Goal: Task Accomplishment & Management: Use online tool/utility

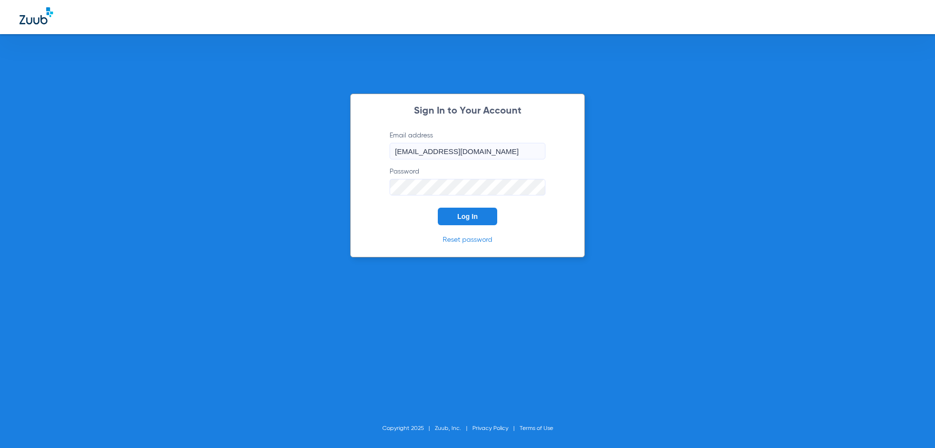
drag, startPoint x: 477, startPoint y: 217, endPoint x: 466, endPoint y: 211, distance: 12.9
click at [476, 217] on span "Log In" at bounding box center [467, 216] width 20 height 8
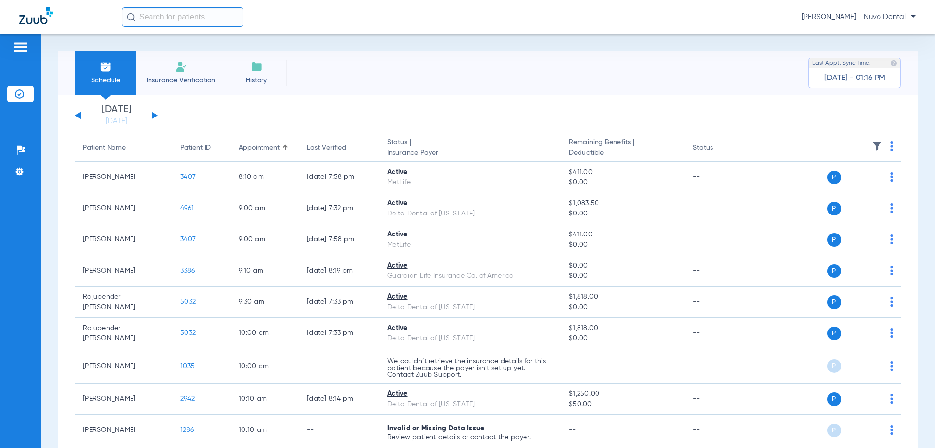
click at [182, 8] on input "text" at bounding box center [183, 16] width 122 height 19
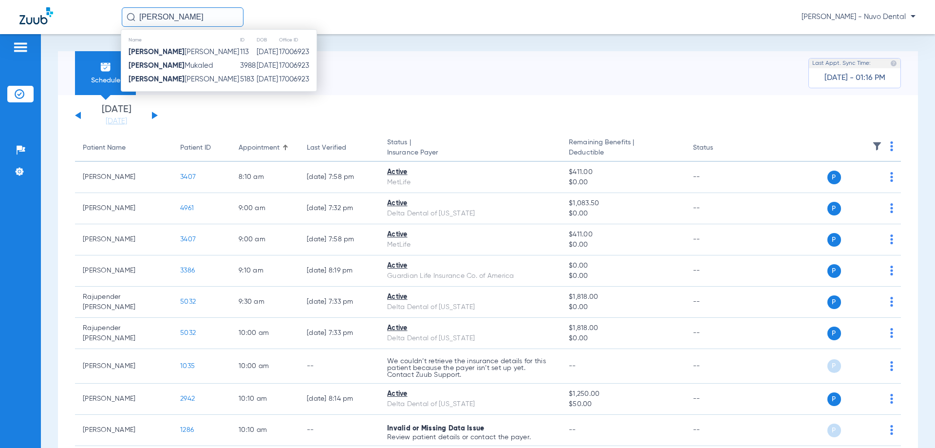
click at [185, 17] on input "[PERSON_NAME]" at bounding box center [183, 16] width 122 height 19
type input "[PERSON_NAME]"
click at [191, 76] on span "[PERSON_NAME] [PERSON_NAME]" at bounding box center [184, 79] width 111 height 7
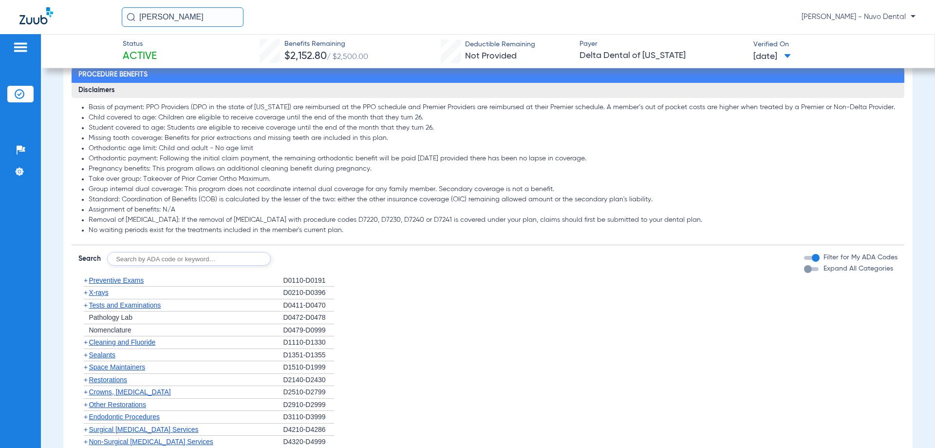
scroll to position [536, 0]
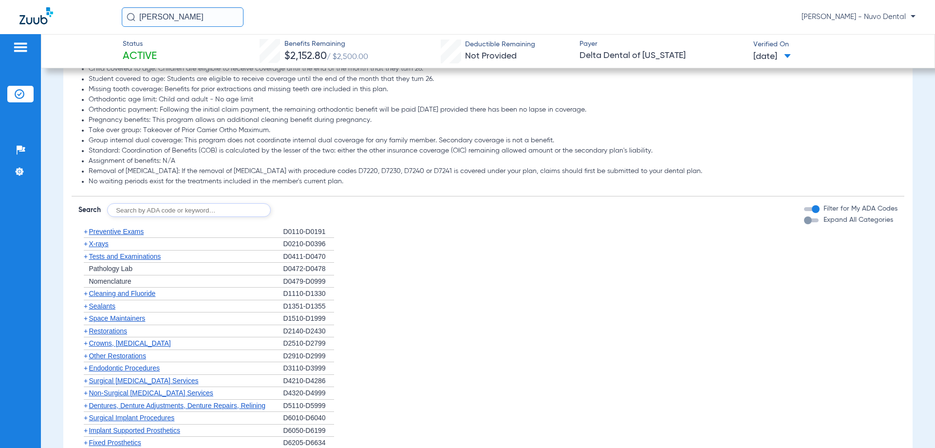
click at [145, 254] on span "Tests and Examinations" at bounding box center [125, 256] width 72 height 8
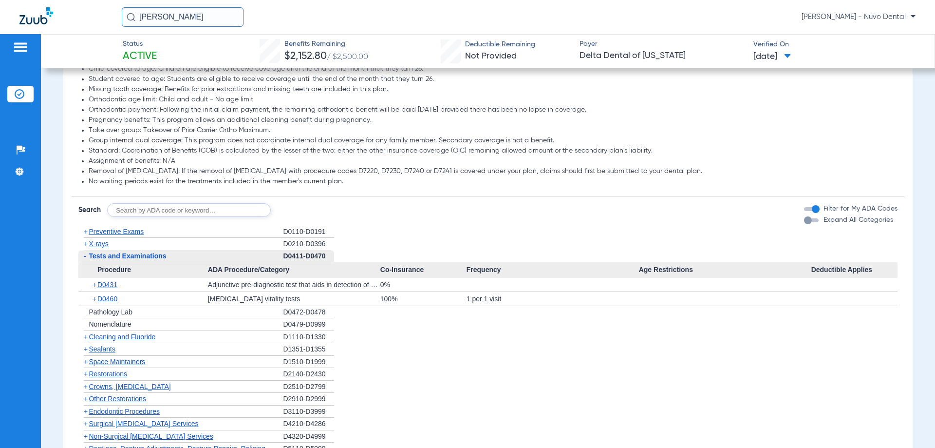
click at [154, 210] on input "text" at bounding box center [189, 210] width 164 height 14
type input "D9310"
click at [313, 209] on button "Search" at bounding box center [307, 210] width 38 height 14
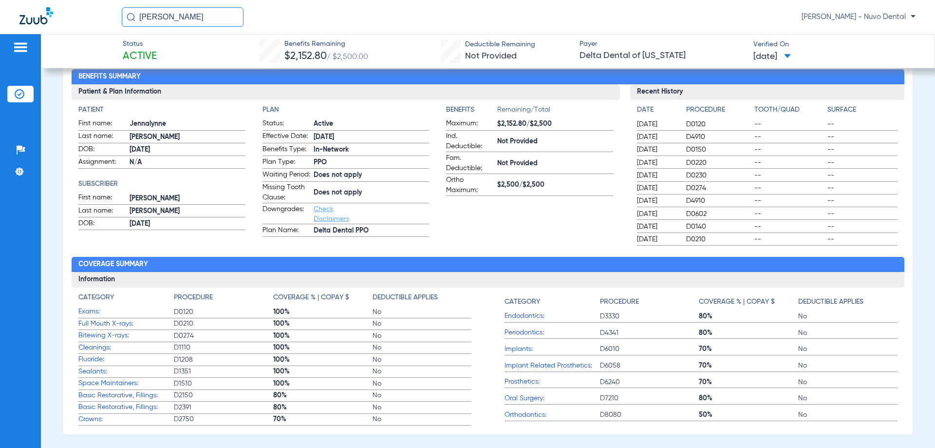
scroll to position [0, 0]
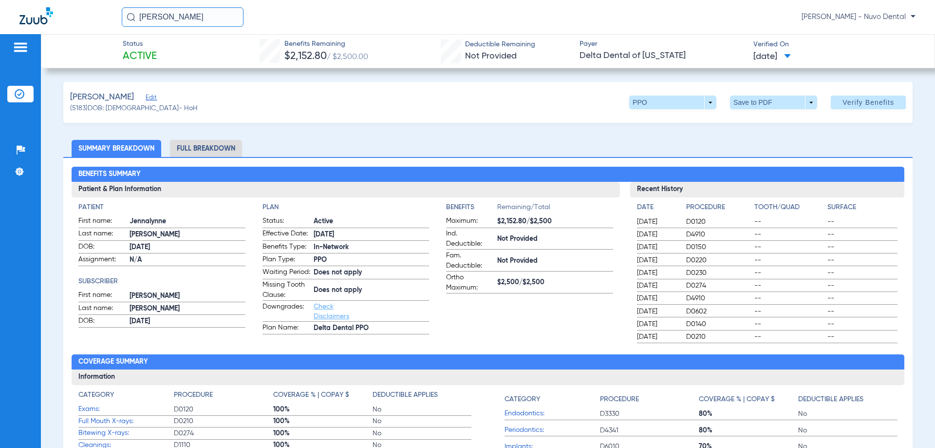
drag, startPoint x: 56, startPoint y: 27, endPoint x: 14, endPoint y: 24, distance: 41.5
click at [33, 28] on div "[PERSON_NAME] [PERSON_NAME] - [PERSON_NAME]" at bounding box center [467, 17] width 935 height 34
click at [196, 17] on input "[PERSON_NAME]" at bounding box center [183, 16] width 122 height 19
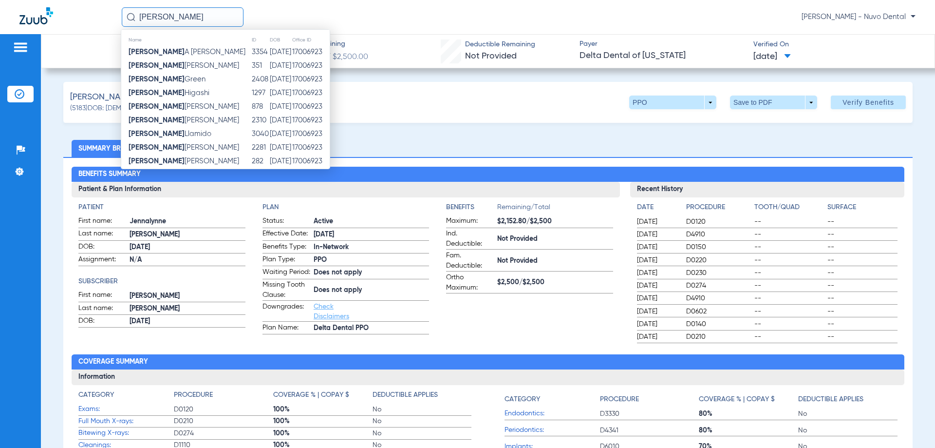
click at [173, 18] on input "[PERSON_NAME]" at bounding box center [183, 16] width 122 height 19
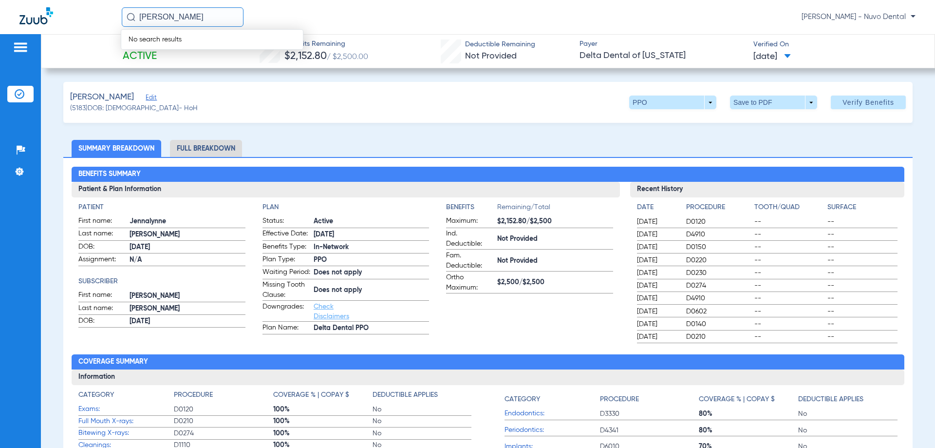
click at [190, 17] on input "[PERSON_NAME]" at bounding box center [183, 16] width 122 height 19
click at [199, 20] on input "[PERSON_NAME]" at bounding box center [183, 16] width 122 height 19
drag, startPoint x: 198, startPoint y: 15, endPoint x: 112, endPoint y: 20, distance: 86.4
click at [115, 19] on div "[PERSON_NAME] No search results [PERSON_NAME]" at bounding box center [467, 17] width 935 height 34
click at [184, 19] on input "siyuan" at bounding box center [183, 16] width 122 height 19
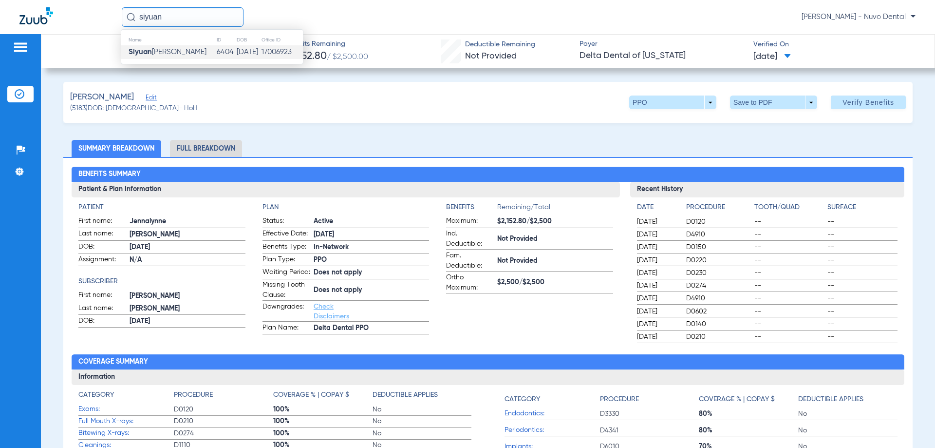
type input "siyuan"
click at [181, 49] on td "[PERSON_NAME]" at bounding box center [168, 52] width 95 height 14
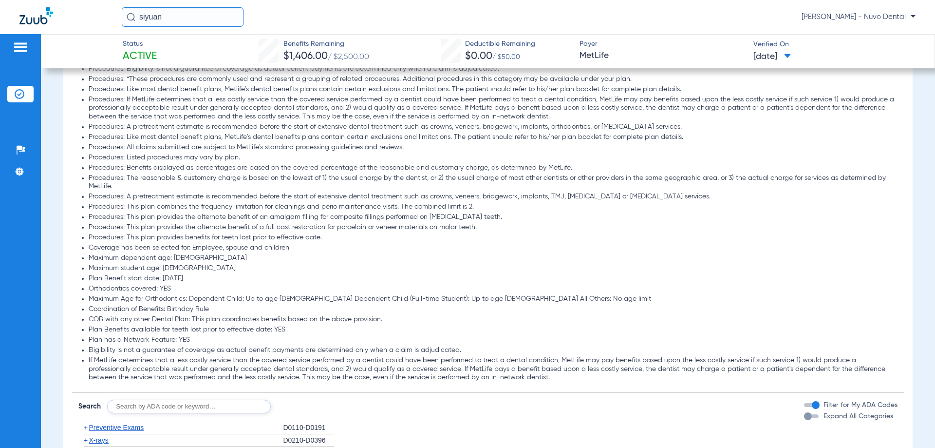
scroll to position [731, 0]
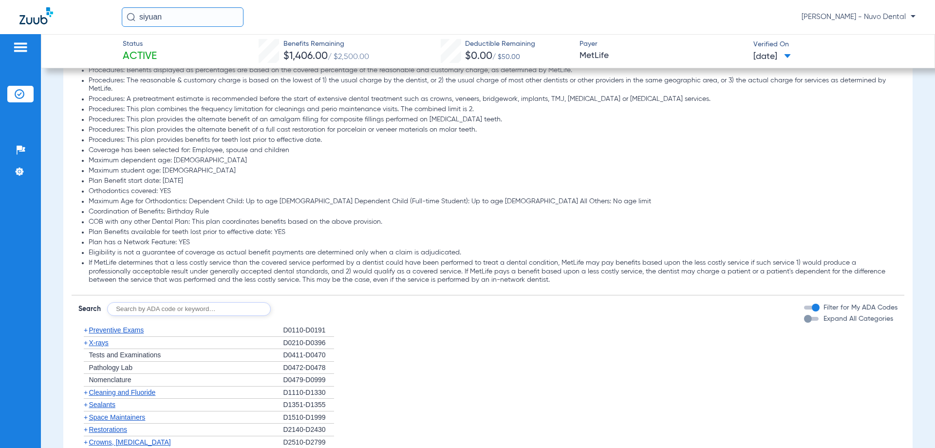
click at [142, 305] on input "text" at bounding box center [189, 309] width 164 height 14
type input "D9310"
click at [312, 310] on button "Search" at bounding box center [307, 309] width 38 height 14
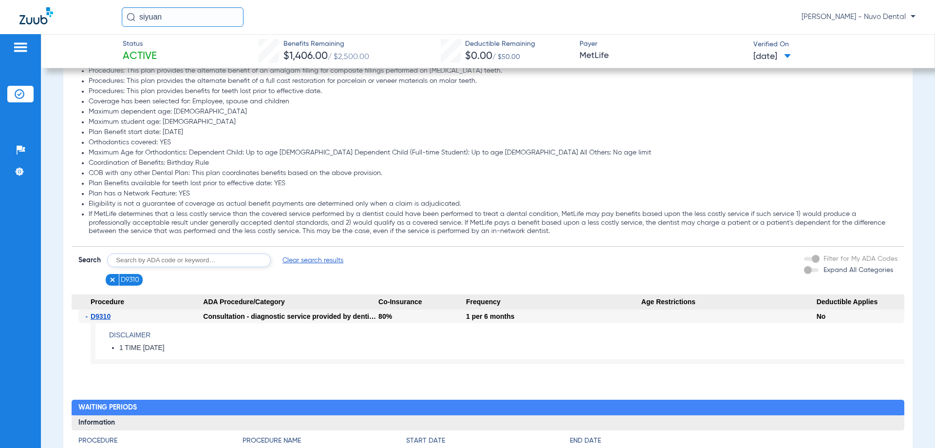
scroll to position [828, 0]
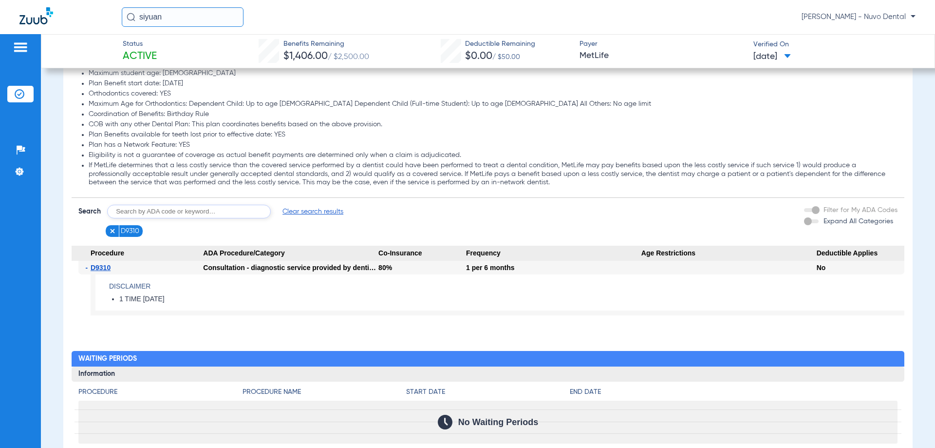
drag, startPoint x: 121, startPoint y: 13, endPoint x: 91, endPoint y: 12, distance: 30.2
click at [92, 12] on div "siyuan [PERSON_NAME] - Nuvo Dental" at bounding box center [467, 17] width 935 height 34
click at [199, 16] on input "SANDEEP" at bounding box center [183, 16] width 122 height 19
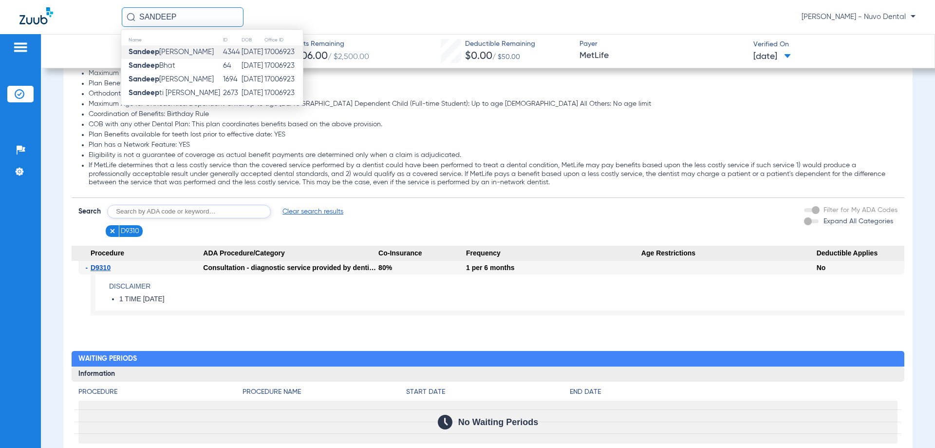
type input "SANDEEP"
click at [198, 54] on span "[PERSON_NAME]" at bounding box center [171, 51] width 85 height 7
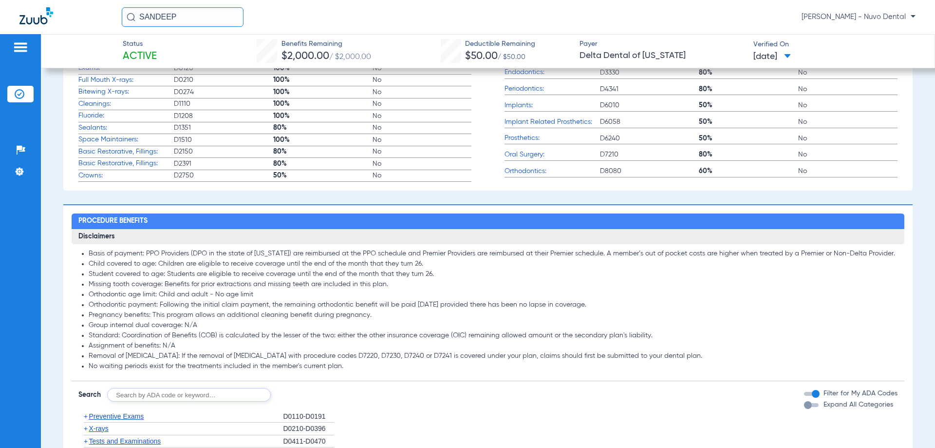
scroll to position [438, 0]
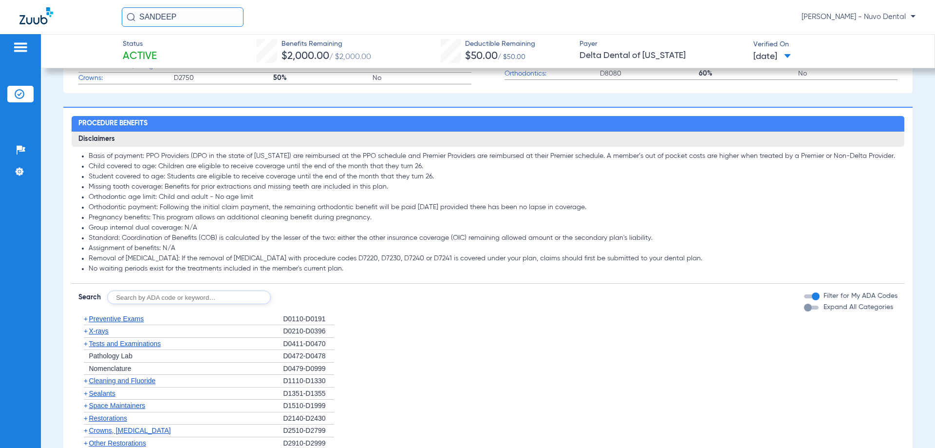
click at [165, 295] on input "text" at bounding box center [189, 297] width 164 height 14
type input "d9310"
click button "Search" at bounding box center [307, 297] width 38 height 14
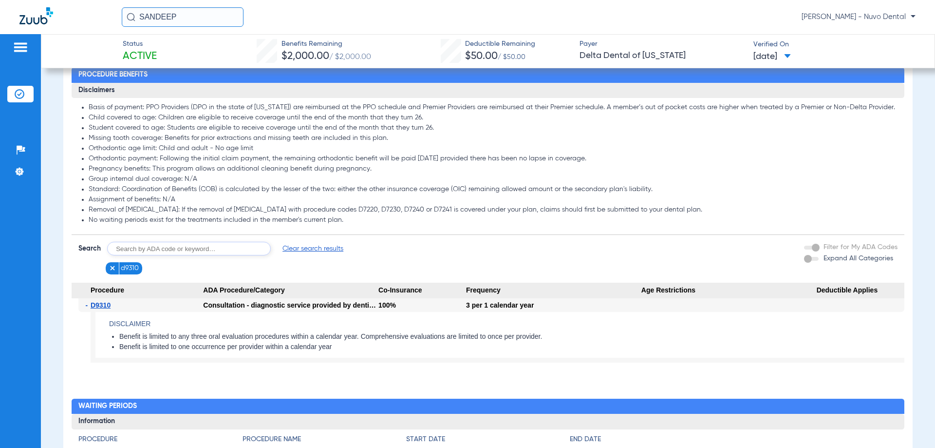
scroll to position [244, 0]
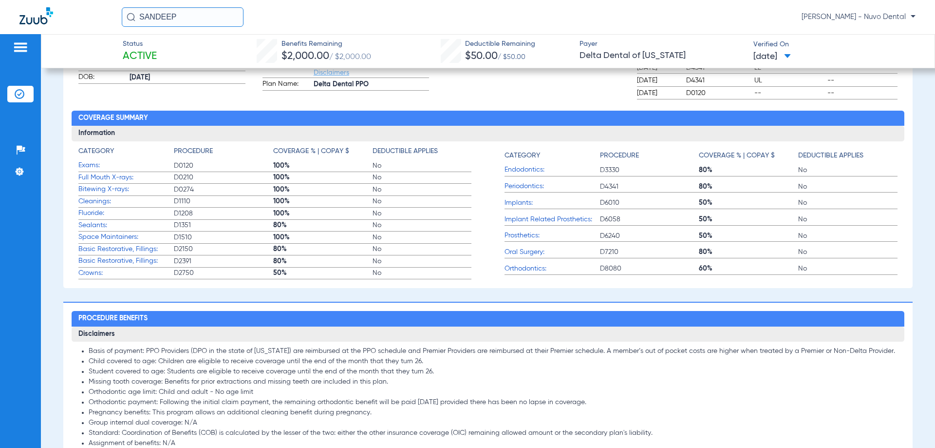
drag, startPoint x: 140, startPoint y: 5, endPoint x: 68, endPoint y: -11, distance: 74.2
click at [68, 0] on html "SANDEEP [PERSON_NAME] - Nuvo Dental Patients Insurance Verification Setup Help …" at bounding box center [467, 224] width 935 height 448
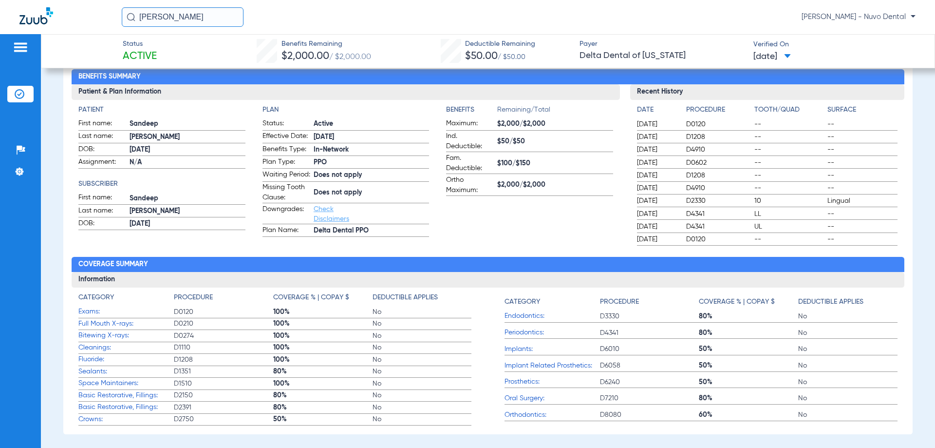
scroll to position [0, 0]
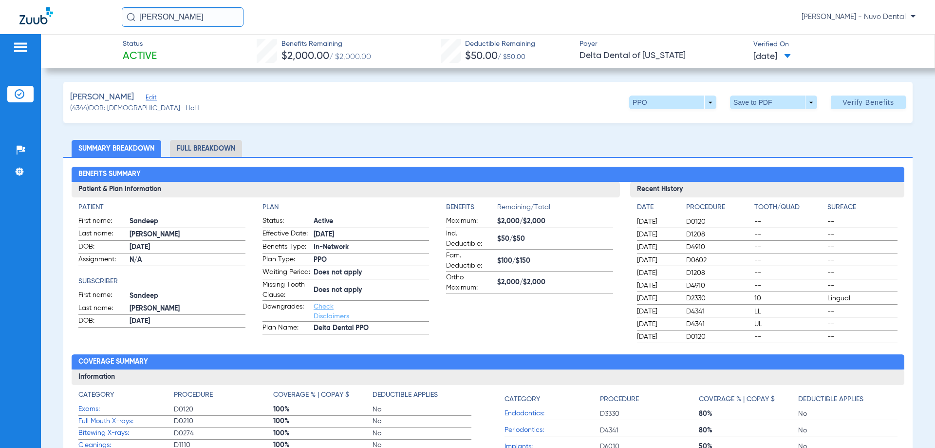
click at [188, 17] on input "[PERSON_NAME]" at bounding box center [183, 16] width 122 height 19
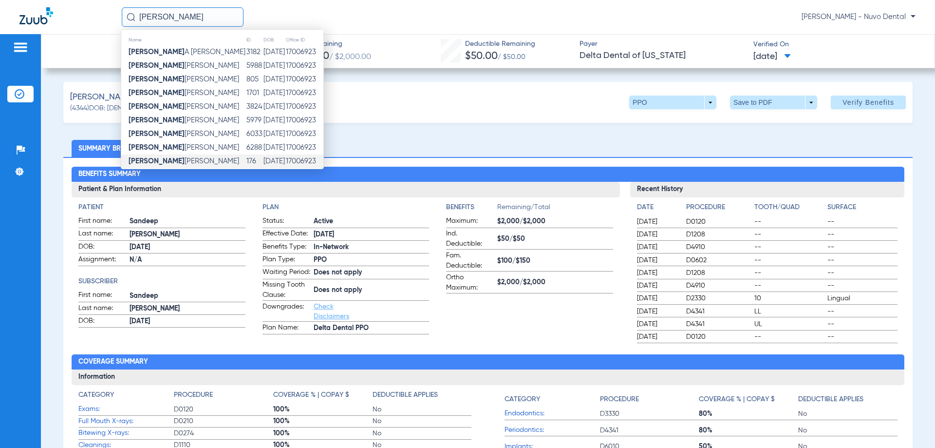
click at [164, 161] on span "[PERSON_NAME]" at bounding box center [184, 160] width 111 height 7
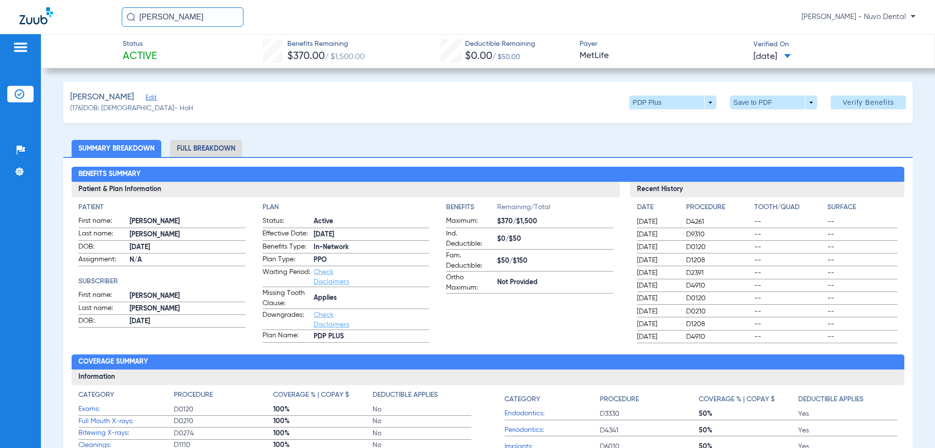
click at [214, 16] on input "[PERSON_NAME]" at bounding box center [183, 16] width 122 height 19
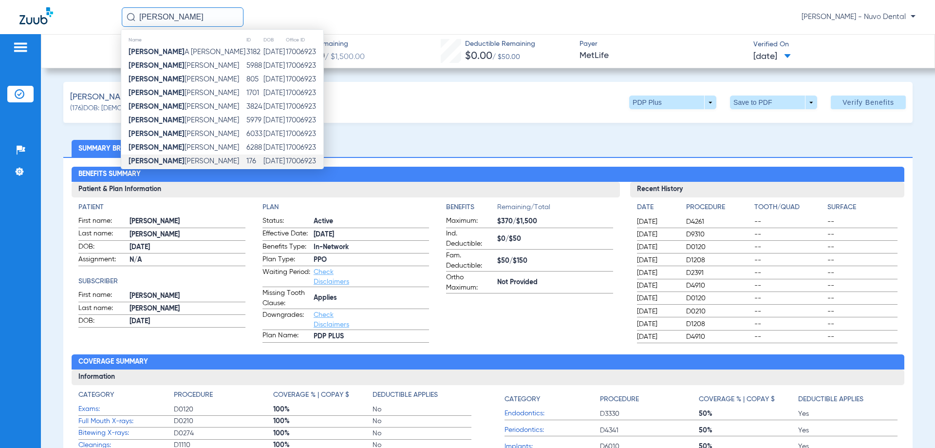
click at [214, 16] on input "[PERSON_NAME]" at bounding box center [183, 16] width 122 height 19
click at [189, 47] on td "[PERSON_NAME]" at bounding box center [183, 52] width 125 height 14
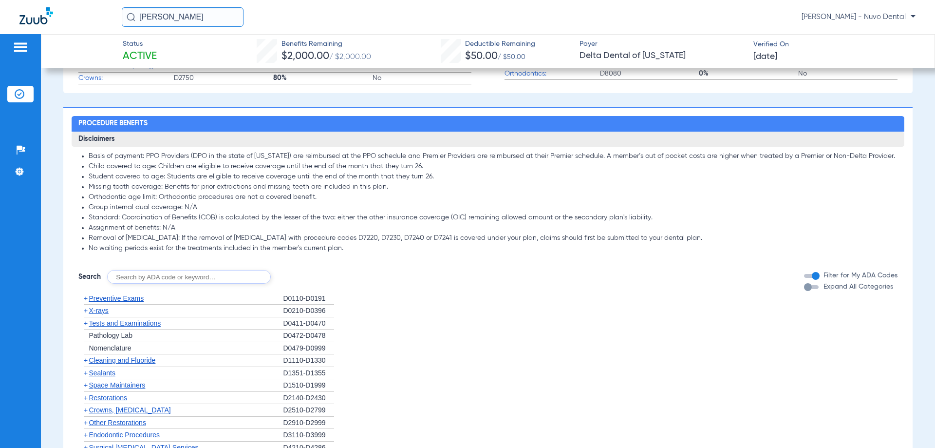
scroll to position [487, 0]
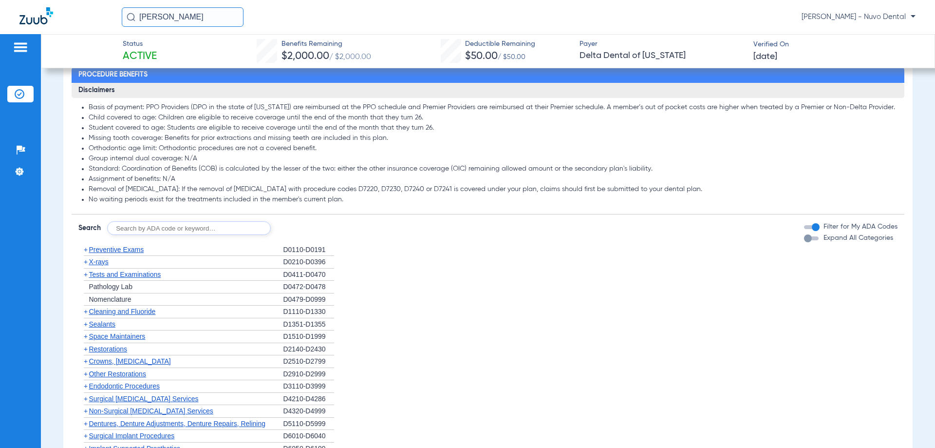
drag, startPoint x: 184, startPoint y: 18, endPoint x: 58, endPoint y: 15, distance: 125.2
click at [62, 17] on div "[PERSON_NAME] [PERSON_NAME] - [PERSON_NAME]" at bounding box center [467, 17] width 935 height 34
drag, startPoint x: 174, startPoint y: 18, endPoint x: 36, endPoint y: 13, distance: 138.9
click at [43, 13] on div "FLEIZ [PERSON_NAME] - Nuvo Dental" at bounding box center [467, 17] width 935 height 34
drag, startPoint x: 166, startPoint y: 10, endPoint x: 180, endPoint y: 14, distance: 14.7
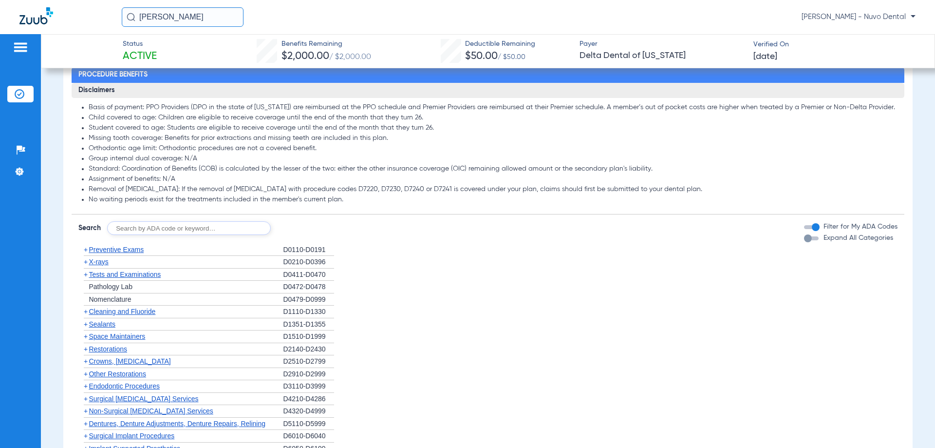
click at [166, 10] on input "[PERSON_NAME]" at bounding box center [183, 16] width 122 height 19
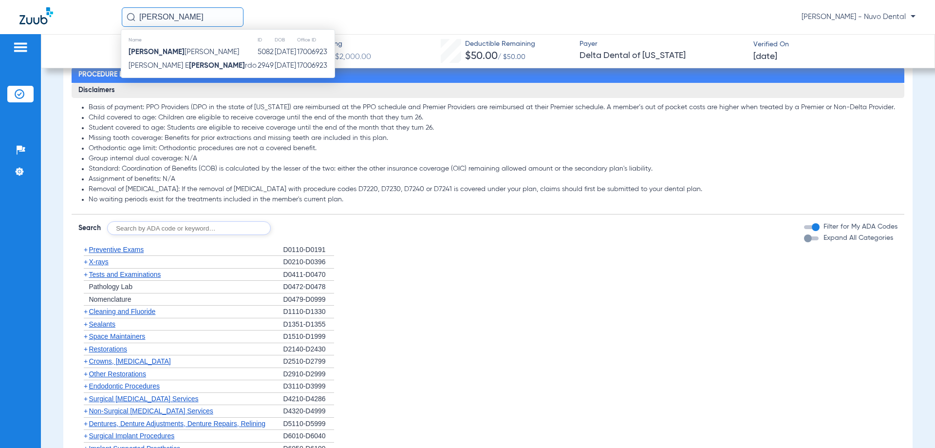
click at [180, 14] on input "[PERSON_NAME]" at bounding box center [183, 16] width 122 height 19
type input "[PERSON_NAME]"
click at [178, 47] on td "[PERSON_NAME]" at bounding box center [189, 52] width 136 height 14
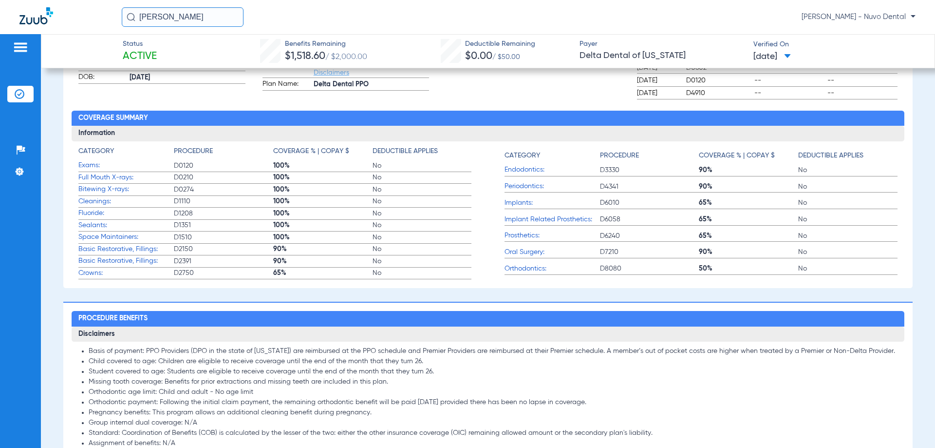
scroll to position [438, 0]
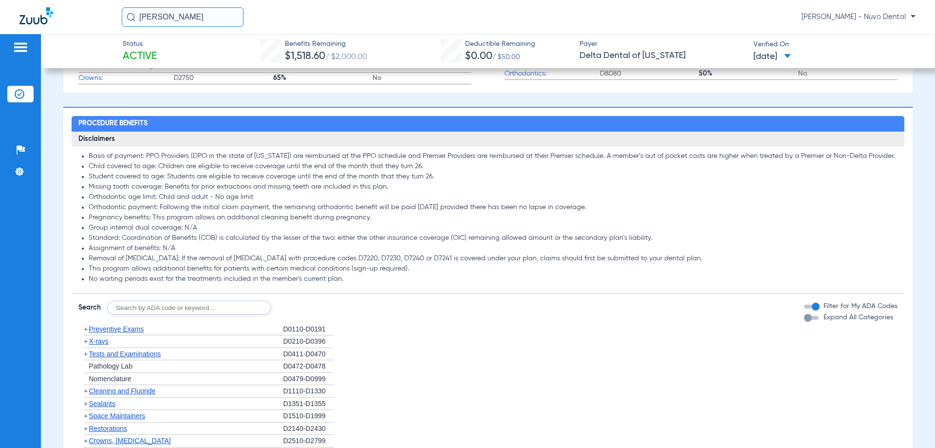
click at [137, 353] on span "Tests and Examinations" at bounding box center [125, 354] width 72 height 8
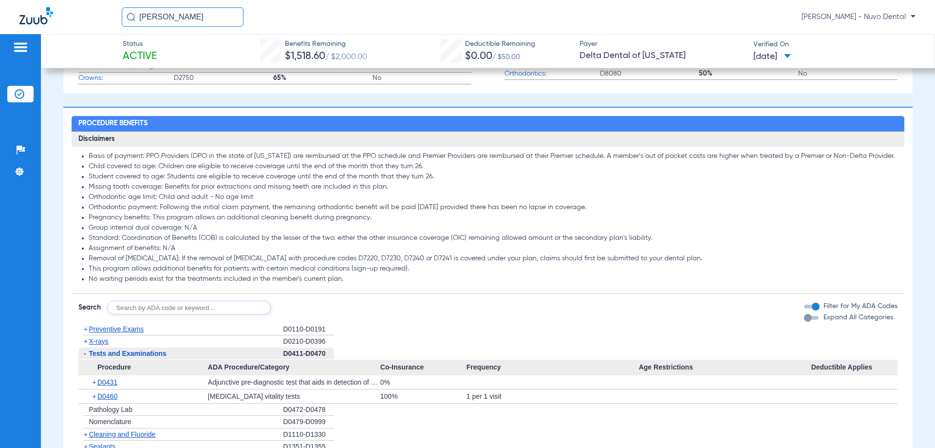
click at [144, 305] on input "text" at bounding box center [189, 308] width 164 height 14
type input "d7210, d6011"
click at [304, 304] on button "Search" at bounding box center [307, 308] width 38 height 14
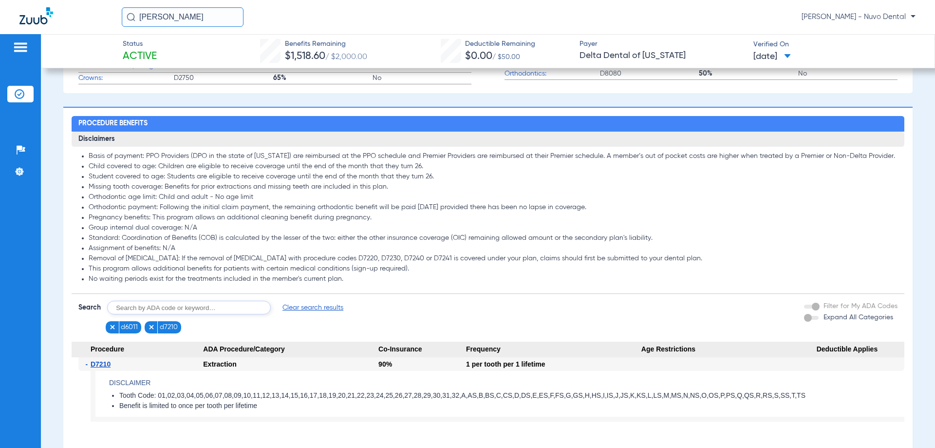
scroll to position [536, 0]
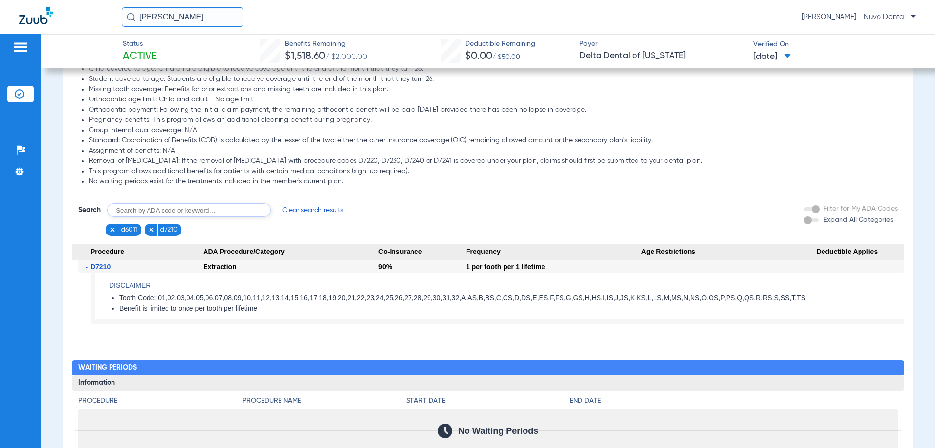
drag, startPoint x: 206, startPoint y: 18, endPoint x: -28, endPoint y: 10, distance: 233.9
click at [0, 10] on html "[PERSON_NAME] [PERSON_NAME] - Nuvo Dental Patients Insurance Verification Setup…" at bounding box center [467, 224] width 935 height 448
type input "[DEMOGRAPHIC_DATA][PERSON_NAME]"
drag, startPoint x: 155, startPoint y: 17, endPoint x: 156, endPoint y: 23, distance: 6.4
click at [156, 17] on input "[DEMOGRAPHIC_DATA][PERSON_NAME]" at bounding box center [183, 16] width 122 height 19
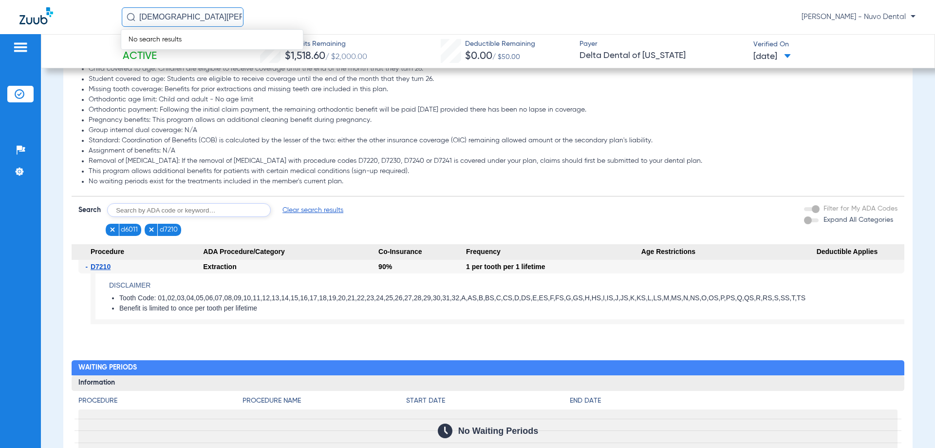
click at [159, 17] on input "[DEMOGRAPHIC_DATA][PERSON_NAME]" at bounding box center [183, 16] width 122 height 19
click at [152, 16] on input "[DEMOGRAPHIC_DATA][PERSON_NAME]" at bounding box center [183, 16] width 122 height 19
click at [151, 16] on input "[DEMOGRAPHIC_DATA][PERSON_NAME]" at bounding box center [183, 16] width 122 height 19
click at [155, 17] on input "[DEMOGRAPHIC_DATA][PERSON_NAME]" at bounding box center [183, 16] width 122 height 19
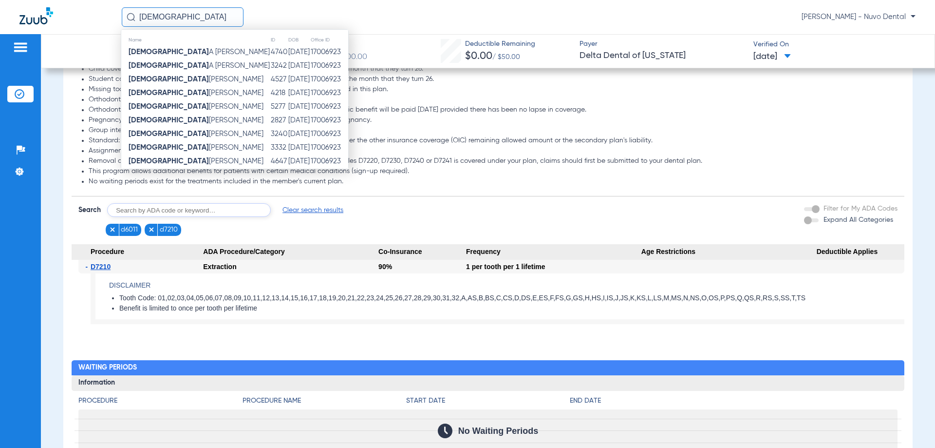
click at [176, 18] on input "[DEMOGRAPHIC_DATA]" at bounding box center [183, 16] width 122 height 19
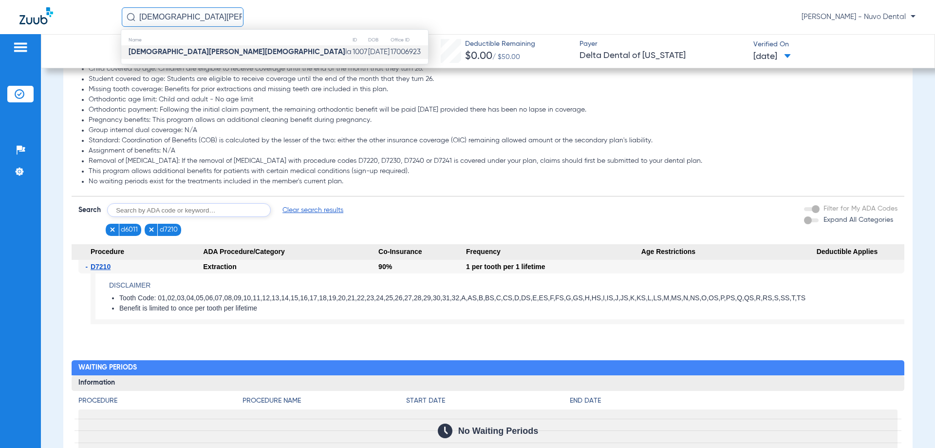
type input "[DEMOGRAPHIC_DATA][PERSON_NAME]"
click at [172, 51] on span "[DEMOGRAPHIC_DATA][PERSON_NAME] la" at bounding box center [240, 51] width 223 height 7
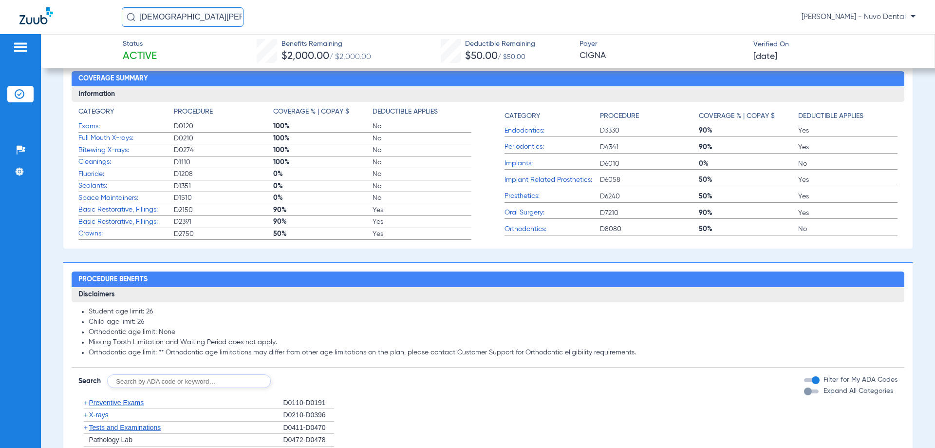
scroll to position [455, 0]
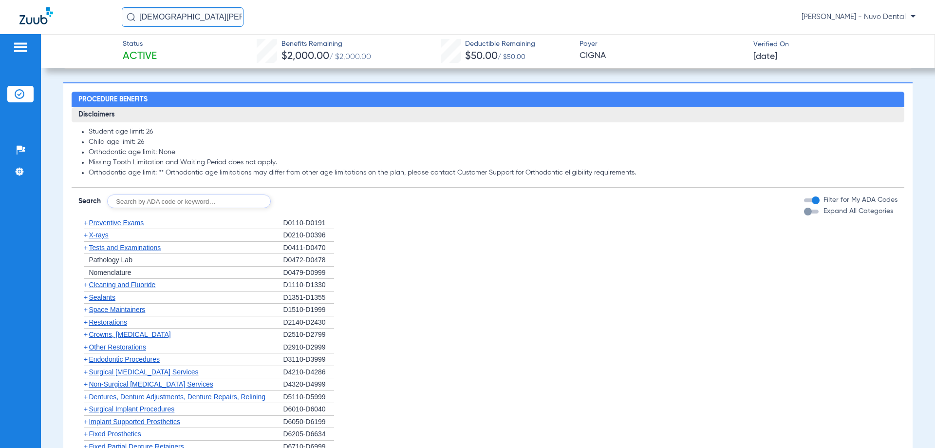
click at [138, 208] on input "text" at bounding box center [189, 201] width 164 height 14
type input "D7210, D7953"
click button "Search" at bounding box center [307, 201] width 38 height 14
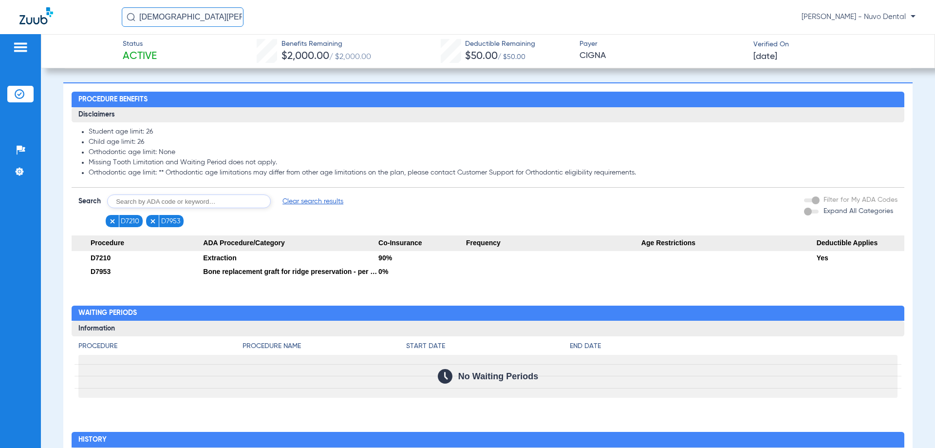
click at [0, 0] on html "[PERSON_NAME] [PERSON_NAME] - Nuvo Dental Patients Insurance Verification Setup…" at bounding box center [467, 224] width 935 height 448
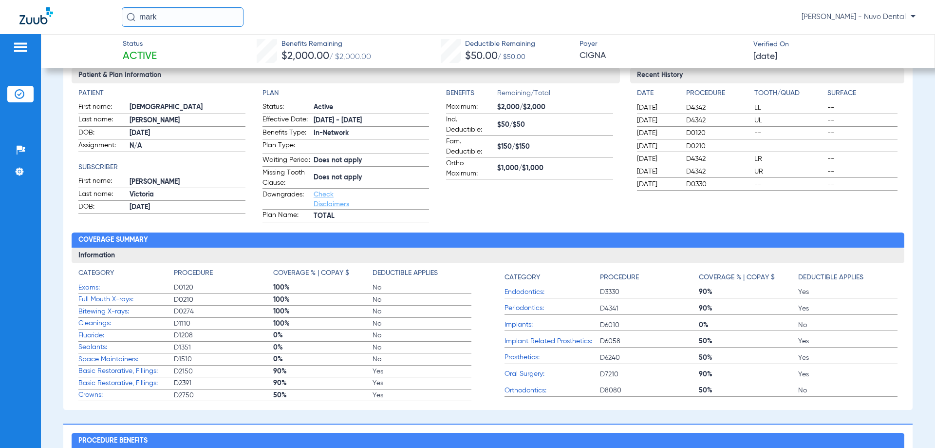
scroll to position [0, 0]
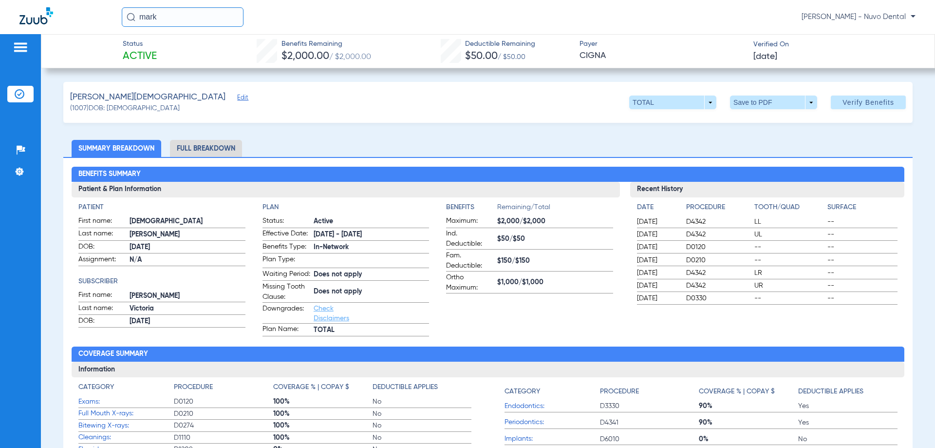
drag, startPoint x: 168, startPoint y: 7, endPoint x: 172, endPoint y: 16, distance: 10.0
click at [168, 7] on div "[PERSON_NAME] [PERSON_NAME] - Nuvo Dental" at bounding box center [467, 17] width 935 height 34
click at [175, 14] on input "mark" at bounding box center [183, 16] width 122 height 19
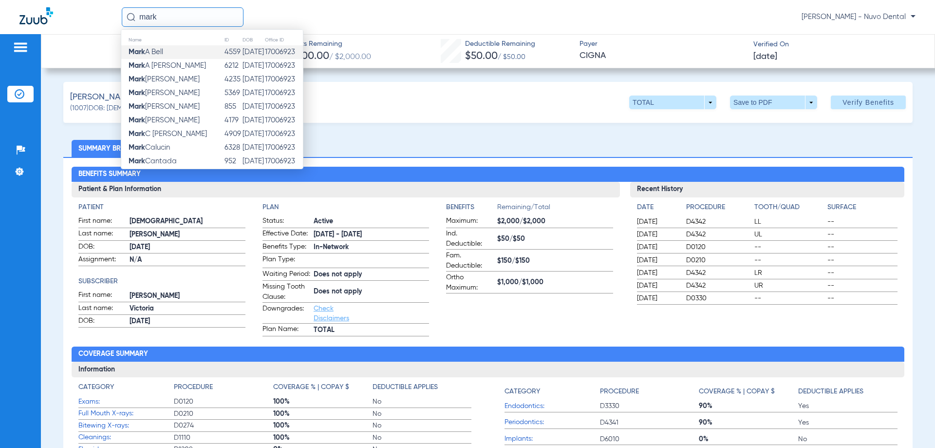
click at [168, 49] on td "[PERSON_NAME]" at bounding box center [172, 52] width 103 height 14
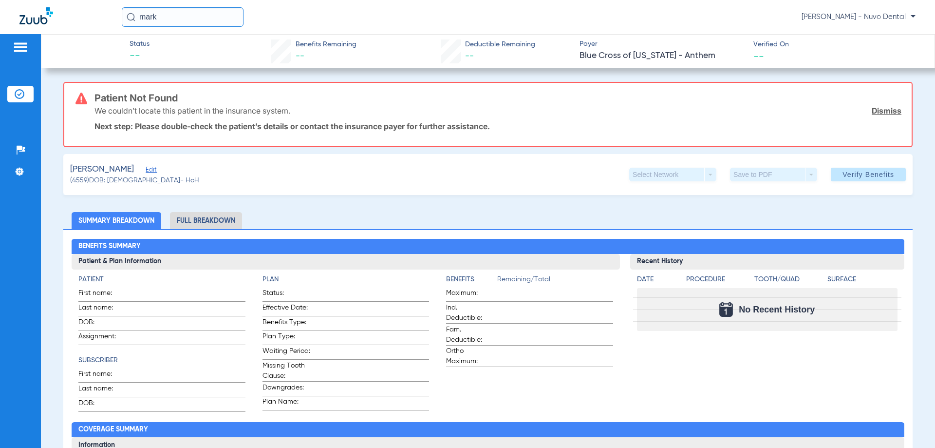
click at [88, 13] on div "[PERSON_NAME] [PERSON_NAME] - Nuvo Dental" at bounding box center [467, 17] width 935 height 34
click at [183, 23] on input "ivet" at bounding box center [183, 16] width 122 height 19
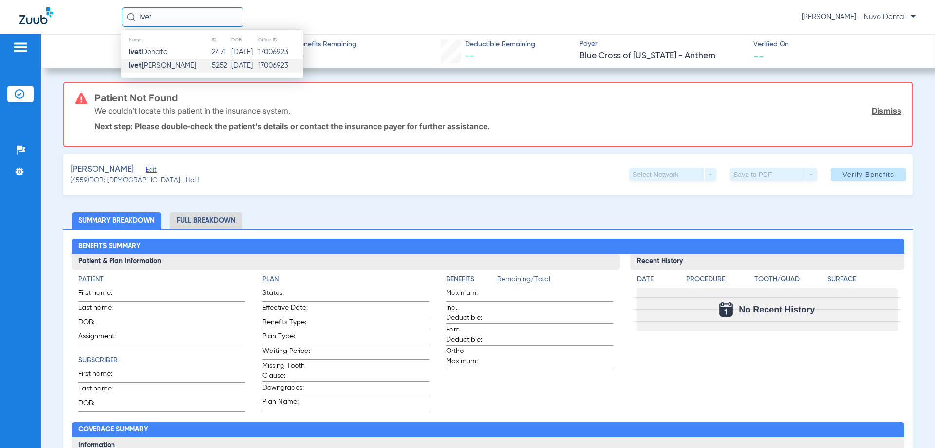
type input "ivet"
click at [173, 60] on td "[PERSON_NAME]" at bounding box center [166, 66] width 90 height 14
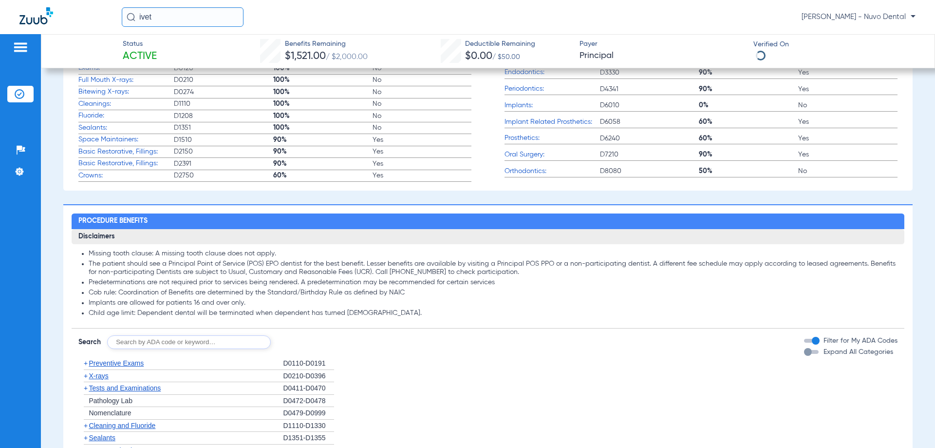
scroll to position [438, 0]
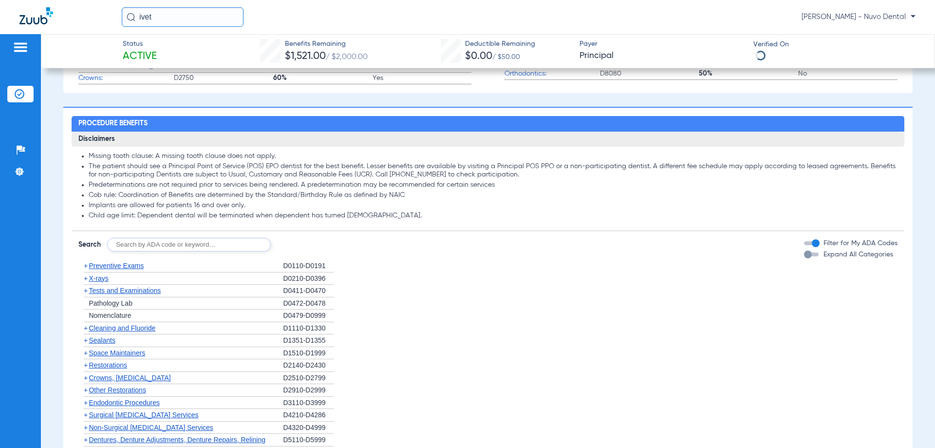
click at [145, 244] on input "text" at bounding box center [189, 245] width 164 height 14
type input "D9310, D7210"
click button "Search" at bounding box center [307, 245] width 38 height 14
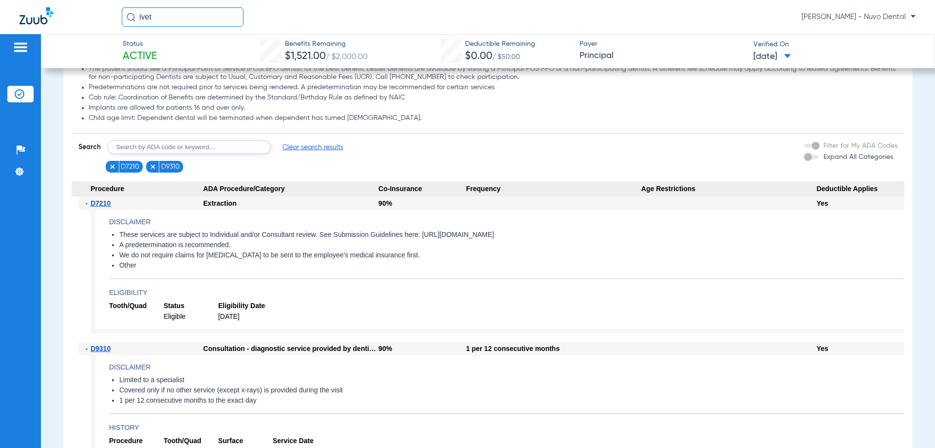
scroll to position [633, 0]
